Goal: Task Accomplishment & Management: Use online tool/utility

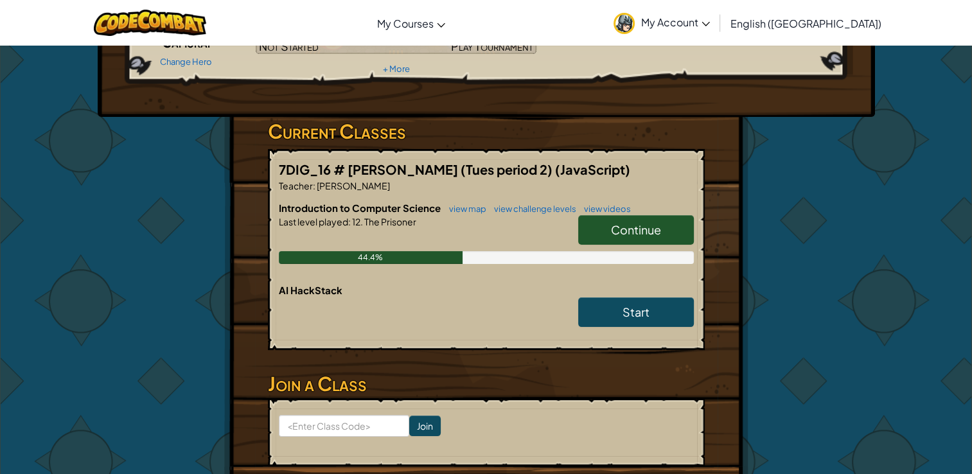
scroll to position [257, 0]
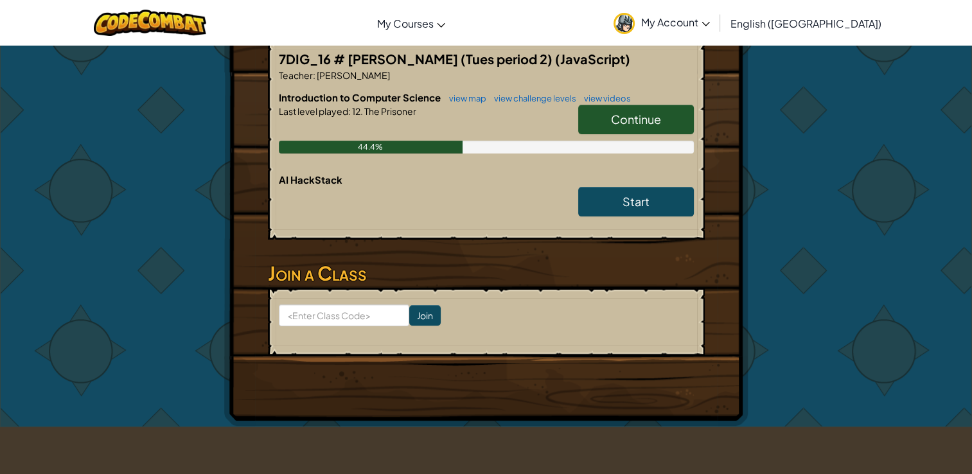
click at [632, 124] on span "Continue" at bounding box center [636, 119] width 50 height 15
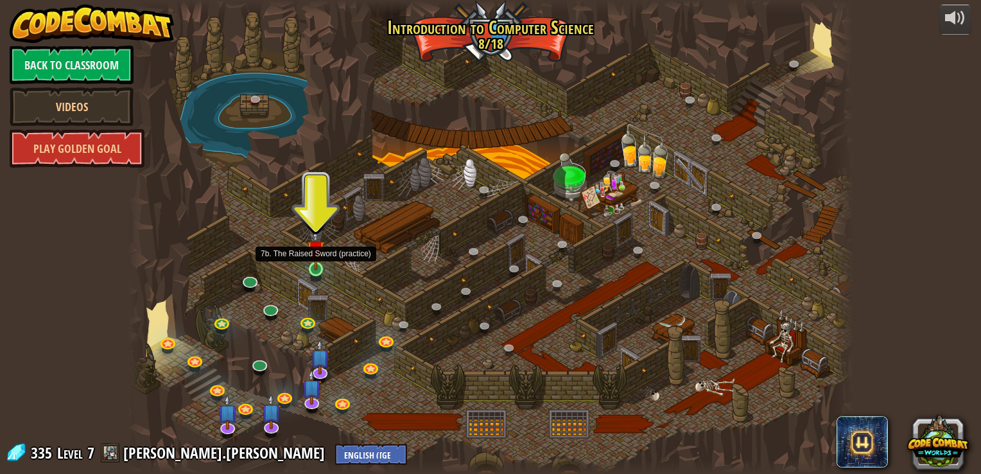
click at [318, 266] on img at bounding box center [316, 250] width 18 height 42
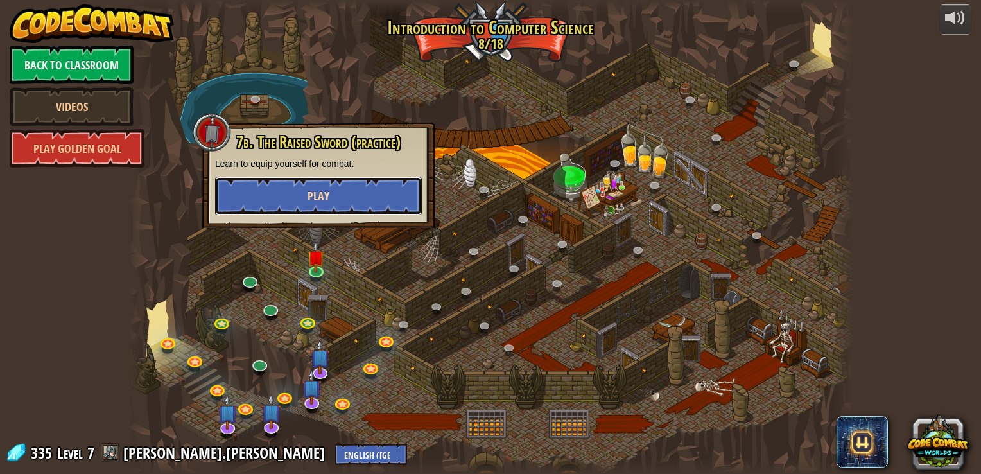
click at [367, 194] on button "Play" at bounding box center [318, 196] width 207 height 39
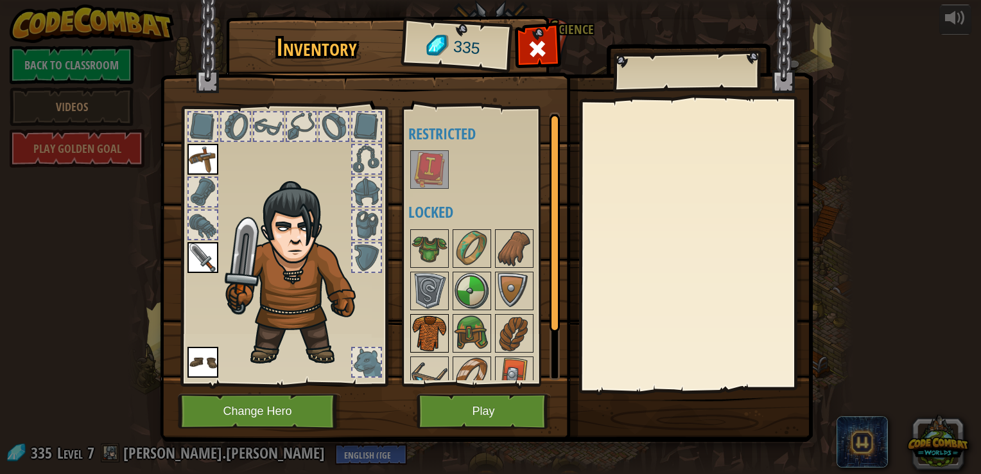
click at [424, 330] on img at bounding box center [430, 333] width 36 height 36
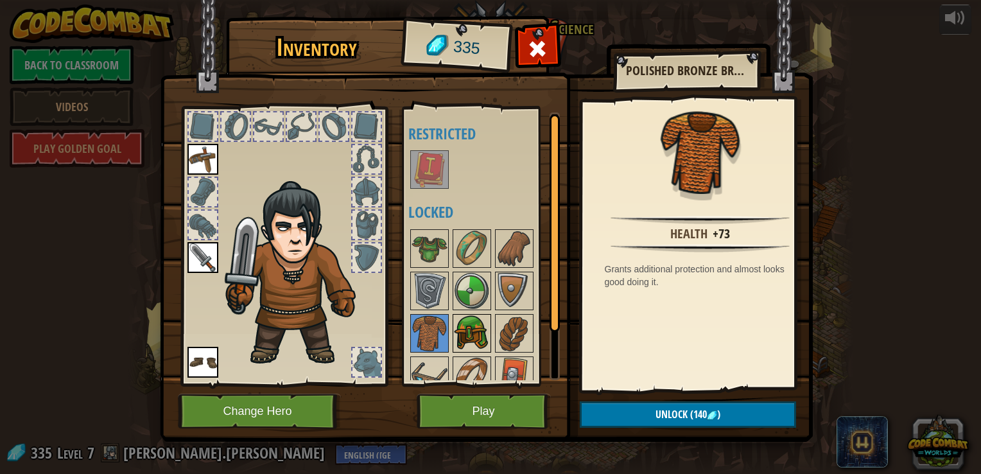
click at [467, 343] on img at bounding box center [472, 333] width 36 height 36
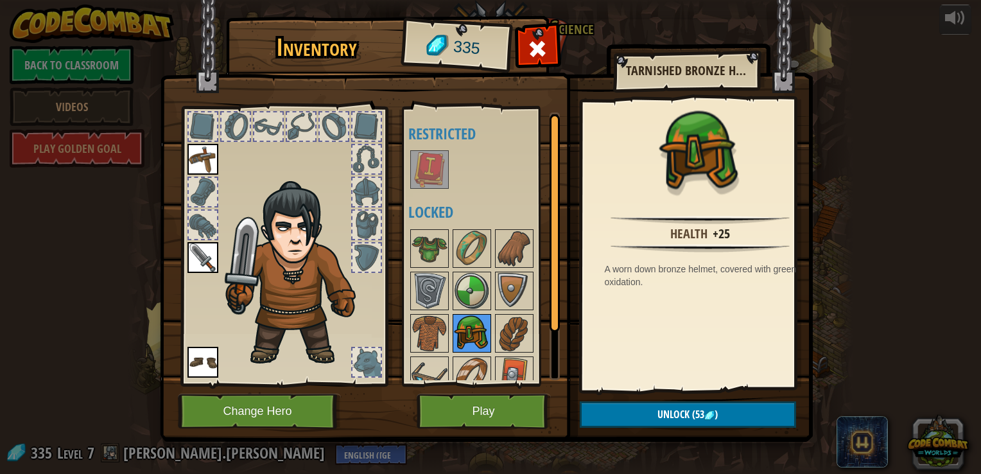
click at [465, 342] on img at bounding box center [472, 333] width 36 height 36
drag, startPoint x: 465, startPoint y: 344, endPoint x: 468, endPoint y: 328, distance: 15.7
click at [465, 343] on img at bounding box center [472, 333] width 36 height 36
click at [468, 328] on img at bounding box center [472, 333] width 36 height 36
click at [487, 344] on img at bounding box center [472, 333] width 36 height 36
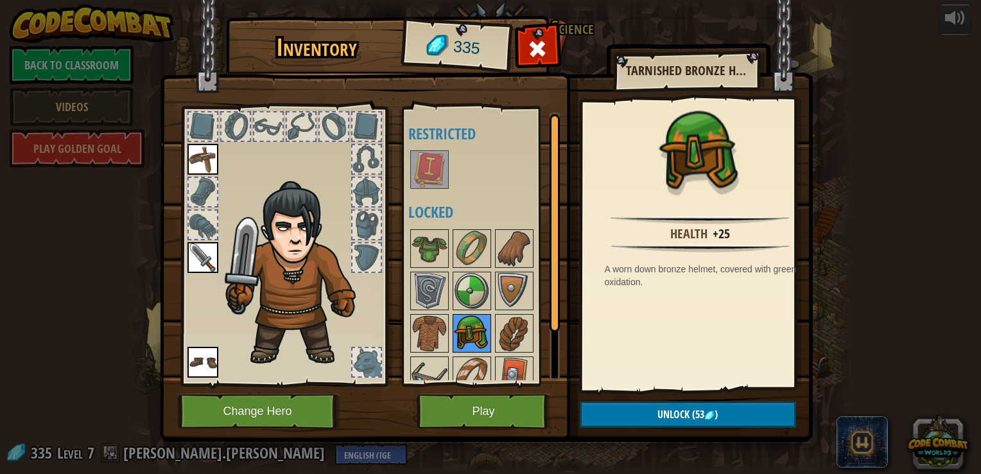
drag, startPoint x: 488, startPoint y: 342, endPoint x: 473, endPoint y: 340, distance: 15.5
click at [480, 342] on img at bounding box center [472, 333] width 36 height 36
drag, startPoint x: 473, startPoint y: 340, endPoint x: 426, endPoint y: 279, distance: 76.5
click at [471, 316] on img at bounding box center [472, 333] width 36 height 36
drag, startPoint x: 209, startPoint y: 253, endPoint x: 240, endPoint y: 256, distance: 30.3
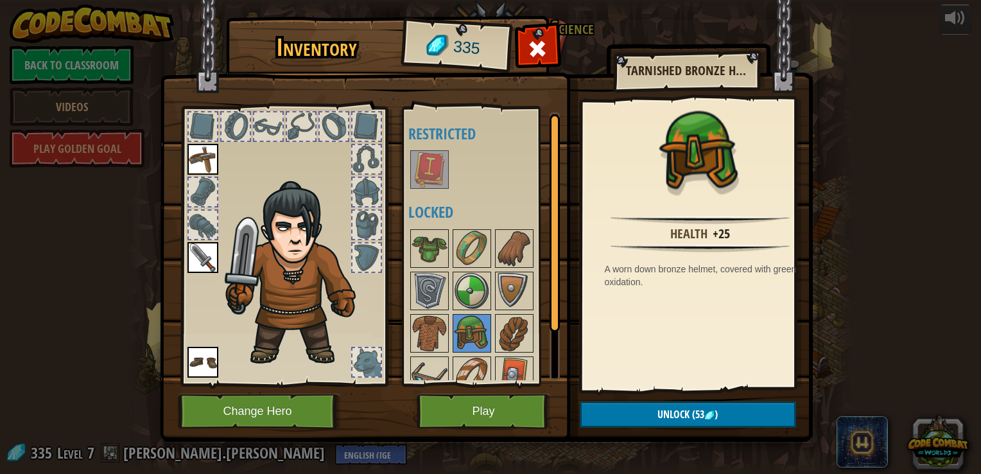
click at [216, 255] on img at bounding box center [202, 257] width 31 height 31
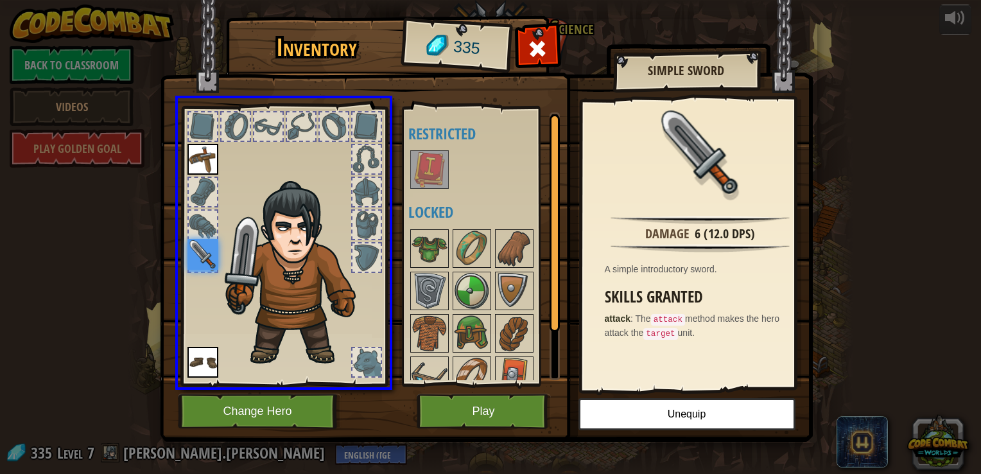
drag, startPoint x: 200, startPoint y: 253, endPoint x: 209, endPoint y: 264, distance: 13.7
click at [209, 263] on img at bounding box center [202, 254] width 31 height 31
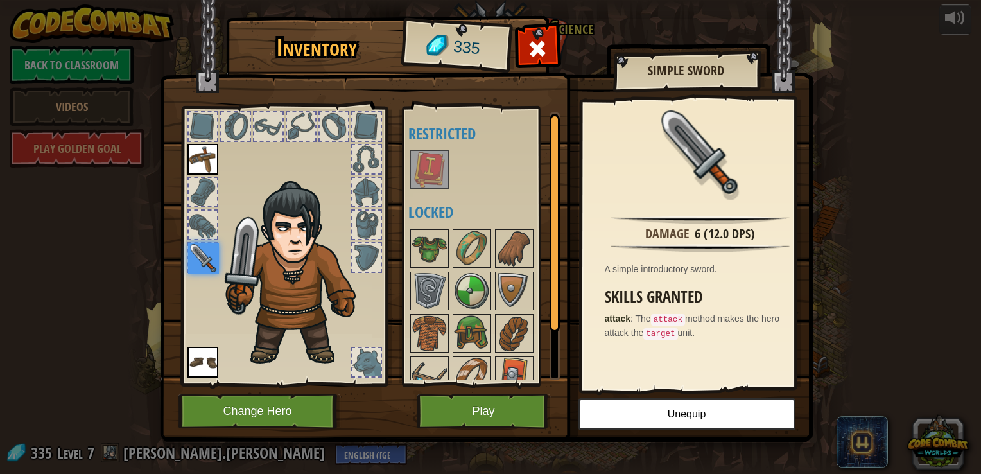
click at [201, 266] on img at bounding box center [203, 258] width 31 height 31
click at [619, 414] on button "Unequip" at bounding box center [687, 414] width 217 height 32
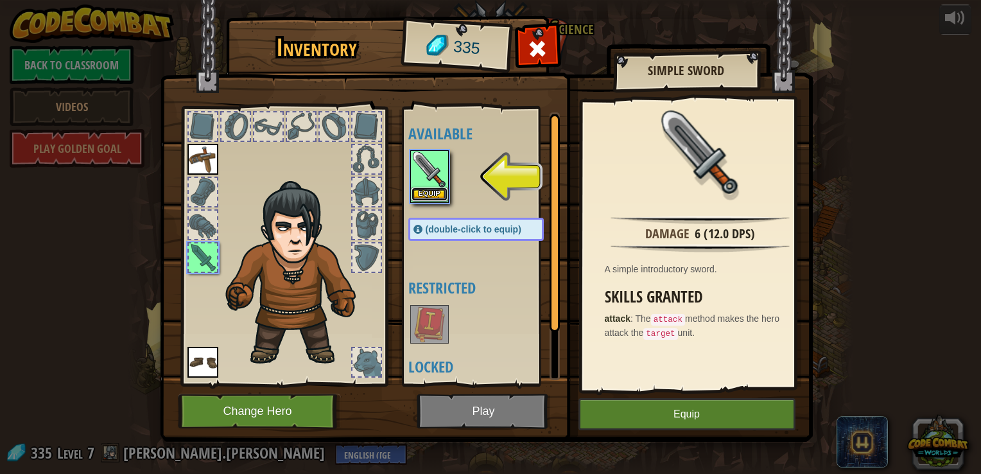
click at [431, 192] on button "Equip" at bounding box center [430, 193] width 36 height 13
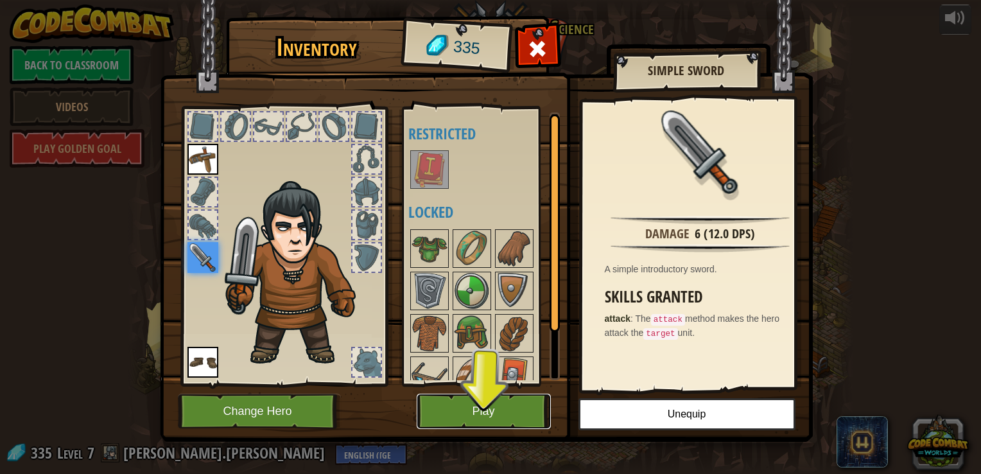
click at [503, 399] on button "Play" at bounding box center [484, 411] width 134 height 35
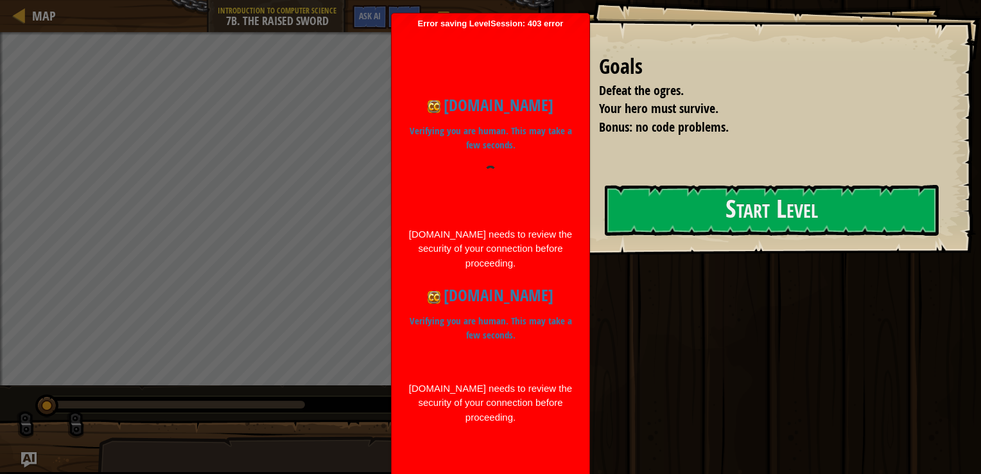
click at [485, 119] on div "codecombat.com Verifying you are human. This may take a few seconds. codecombat…" at bounding box center [490, 258] width 185 height 357
click at [487, 121] on div "codecombat.com Verifying you are human. This may take a few seconds. codecombat…" at bounding box center [490, 258] width 185 height 357
click at [487, 122] on div "codecombat.com Verifying you are human. This may take a few seconds. codecombat…" at bounding box center [490, 258] width 185 height 357
